Goal: Navigation & Orientation: Find specific page/section

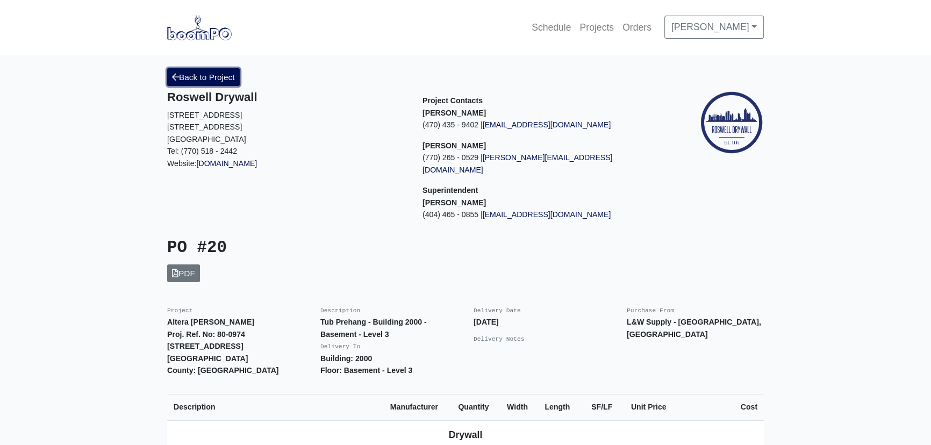
click at [210, 74] on link "Back to Project" at bounding box center [203, 77] width 73 height 18
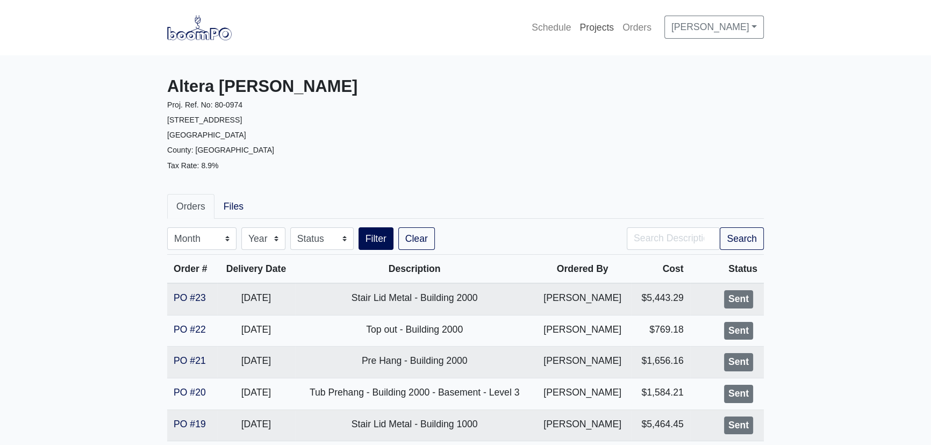
click at [578, 27] on link "Projects" at bounding box center [596, 28] width 43 height 24
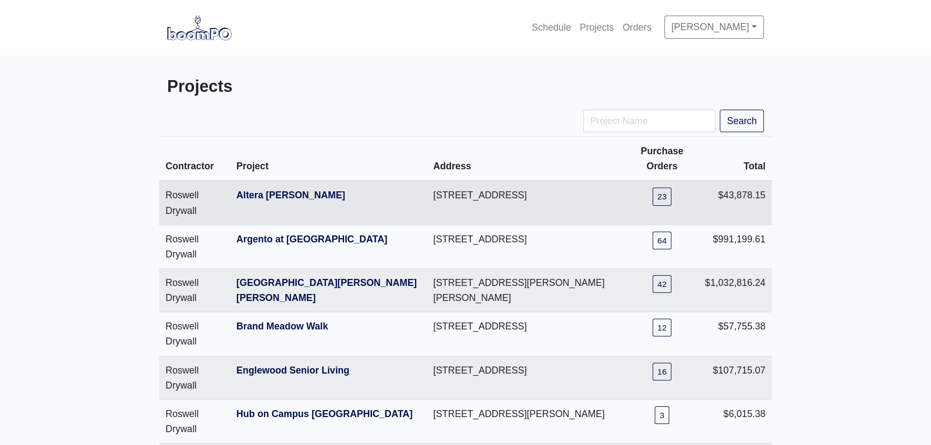
click at [265, 187] on th "Altera [PERSON_NAME]" at bounding box center [328, 203] width 197 height 44
click at [268, 197] on link "Altera [PERSON_NAME]" at bounding box center [291, 195] width 109 height 11
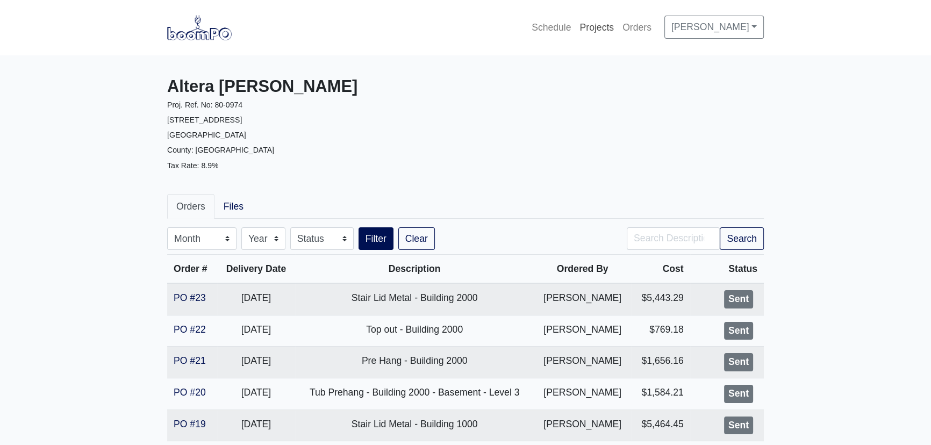
click at [576, 28] on link "Projects" at bounding box center [596, 28] width 43 height 24
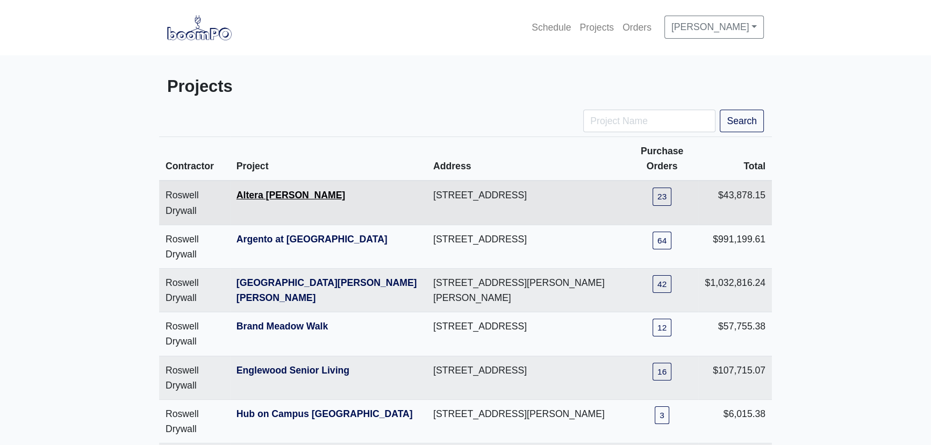
click at [292, 190] on link "Altera [PERSON_NAME]" at bounding box center [291, 195] width 109 height 11
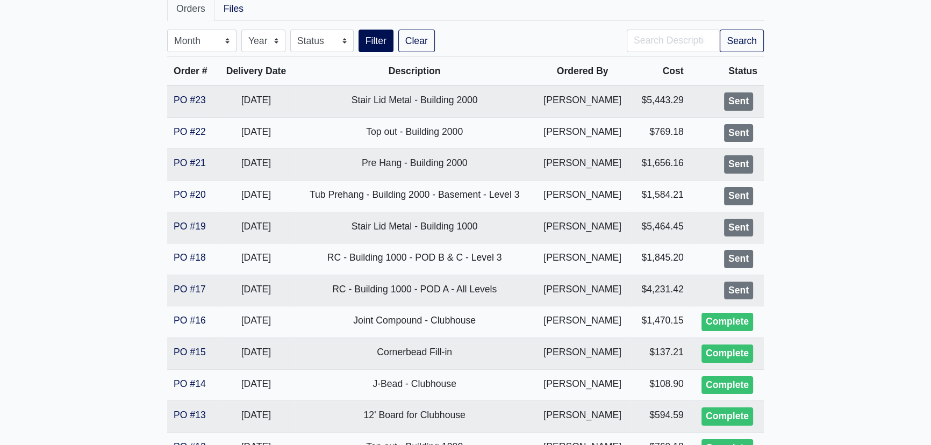
scroll to position [195, 0]
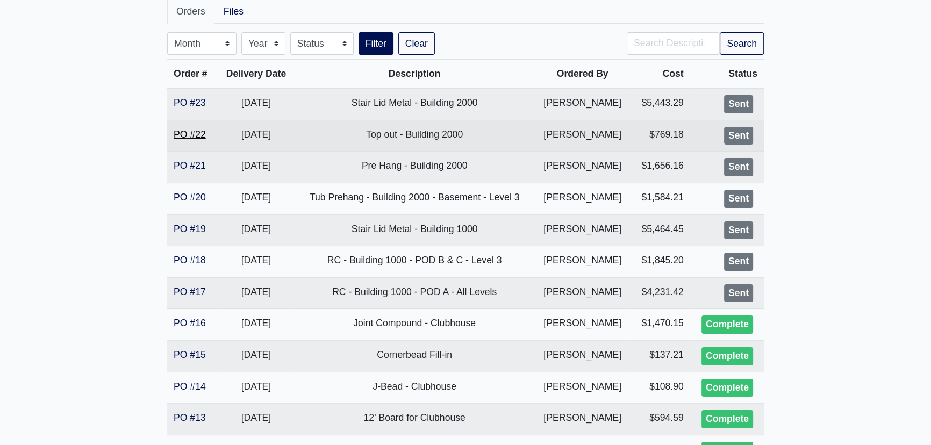
click at [193, 135] on link "PO #22" at bounding box center [190, 134] width 32 height 11
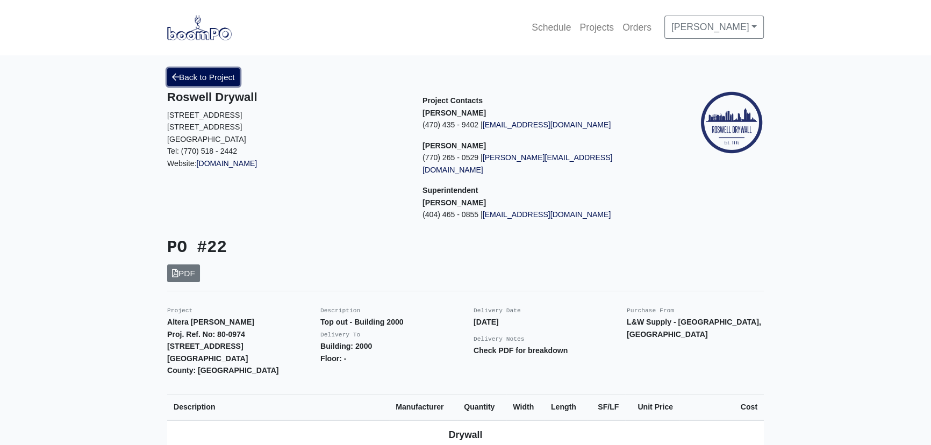
click at [210, 73] on link "Back to Project" at bounding box center [203, 77] width 73 height 18
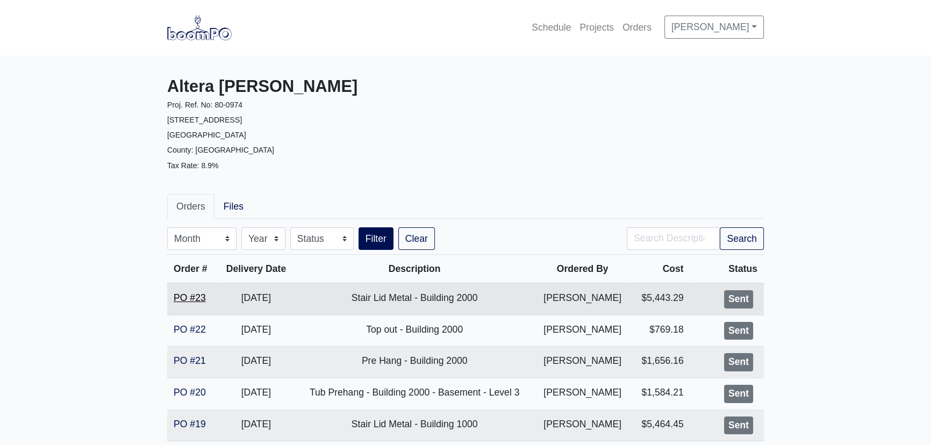
click at [194, 296] on link "PO #23" at bounding box center [190, 297] width 32 height 11
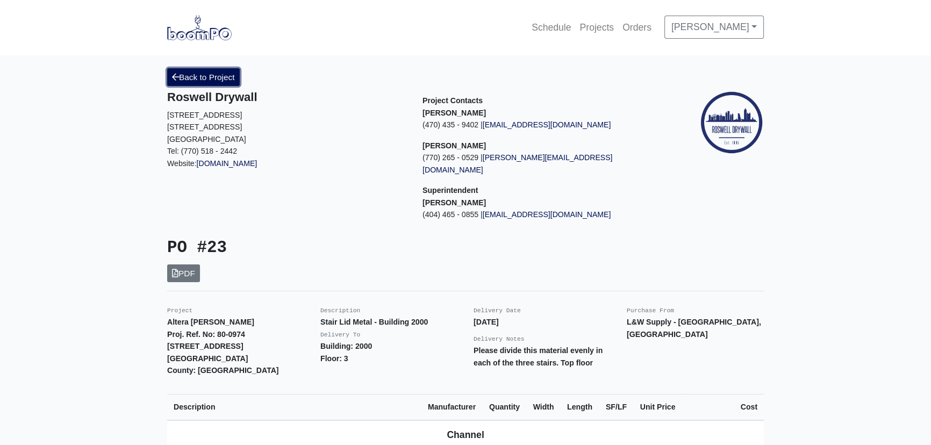
click at [203, 84] on link "Back to Project" at bounding box center [203, 77] width 73 height 18
